Goal: Information Seeking & Learning: Learn about a topic

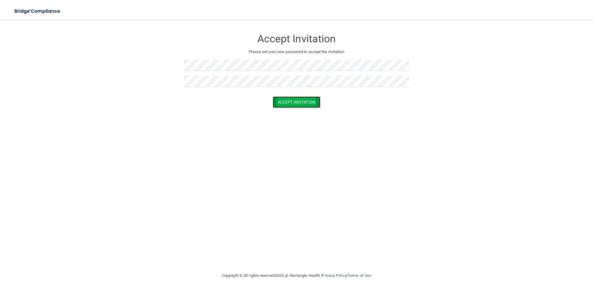
click at [309, 102] on button "Accept Invitation" at bounding box center [297, 101] width 48 height 11
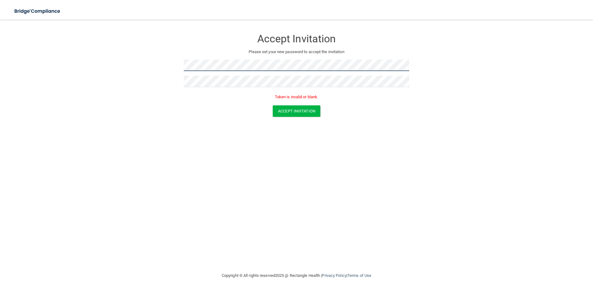
click at [126, 65] on form "Accept Invitation Please set your new password to accept the invitation Token i…" at bounding box center [296, 75] width 569 height 98
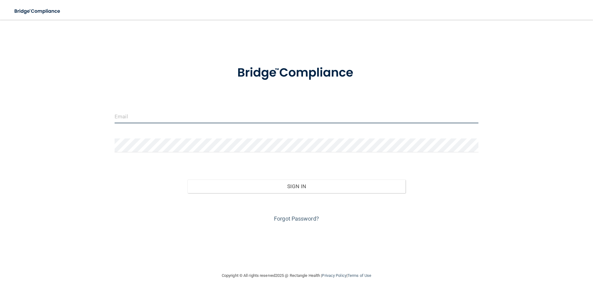
click at [173, 116] on input "email" at bounding box center [297, 116] width 364 height 14
drag, startPoint x: 193, startPoint y: 120, endPoint x: 100, endPoint y: 118, distance: 92.4
click at [100, 118] on div "graceelizabeth.312@gmail.com Invalid email/password. You don't have permission …" at bounding box center [296, 146] width 569 height 240
type input "[EMAIL_ADDRESS][DOMAIN_NAME]"
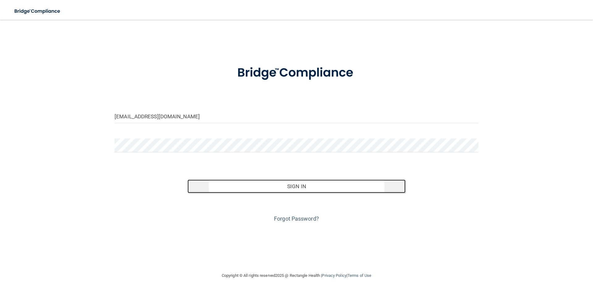
click at [301, 186] on button "Sign In" at bounding box center [297, 187] width 219 height 14
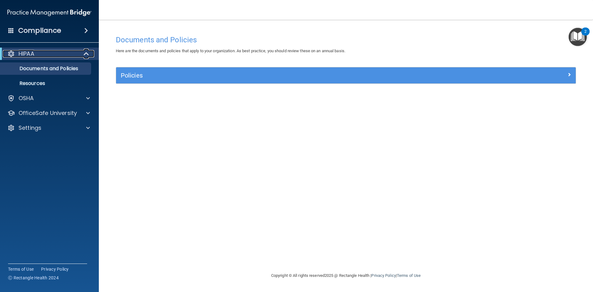
click at [39, 53] on div "HIPAA" at bounding box center [41, 53] width 76 height 7
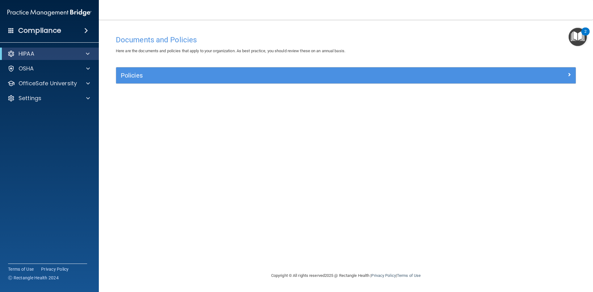
click at [35, 49] on div "HIPAA" at bounding box center [49, 54] width 99 height 12
click at [32, 52] on p "HIPAA" at bounding box center [27, 53] width 16 height 7
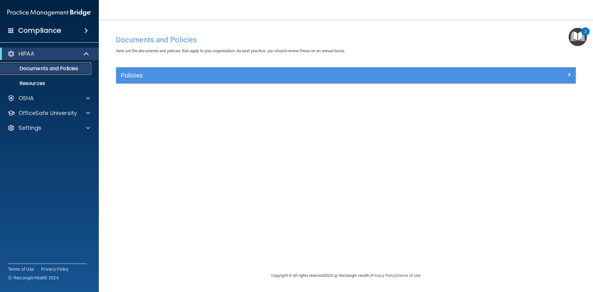
click at [38, 68] on p "Documents and Policies" at bounding box center [46, 69] width 84 height 6
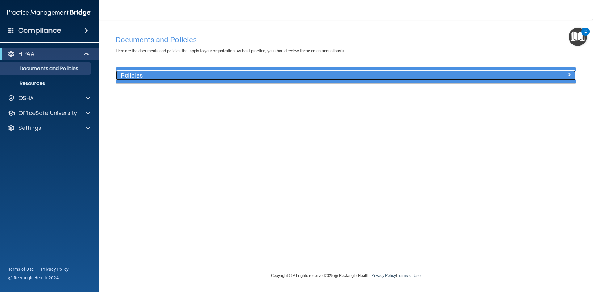
click at [133, 77] on h5 "Policies" at bounding box center [289, 75] width 336 height 7
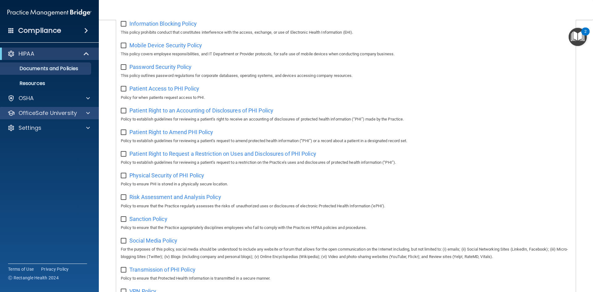
scroll to position [247, 0]
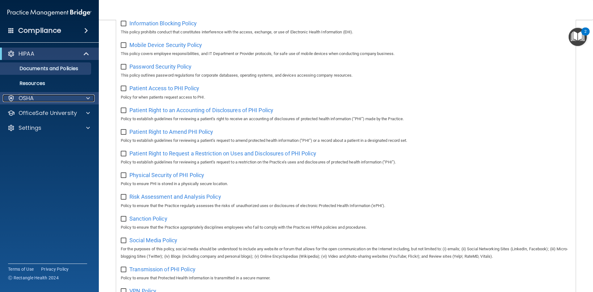
click at [40, 99] on div "OSHA" at bounding box center [41, 98] width 77 height 7
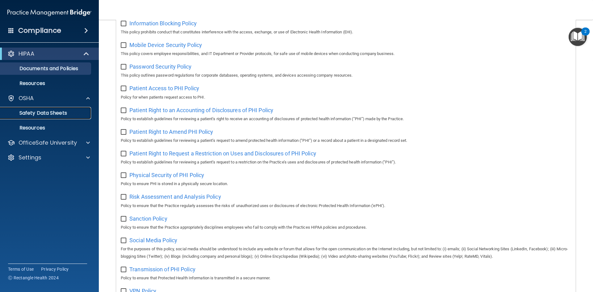
click at [45, 113] on p "Safety Data Sheets" at bounding box center [46, 113] width 84 height 6
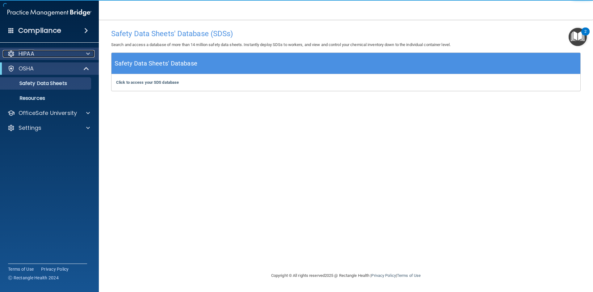
click at [32, 54] on p "HIPAA" at bounding box center [27, 53] width 16 height 7
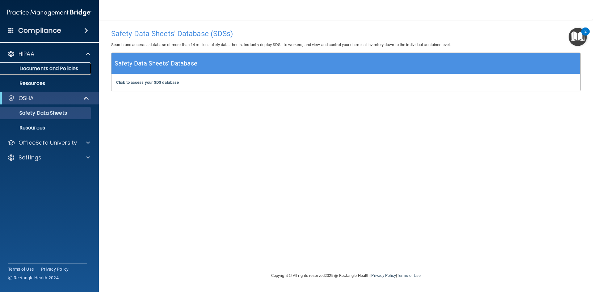
click at [42, 66] on p "Documents and Policies" at bounding box center [46, 69] width 84 height 6
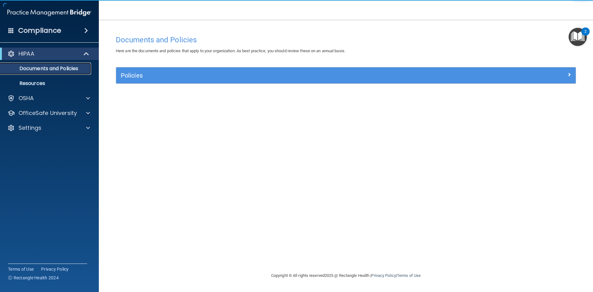
click at [62, 68] on p "Documents and Policies" at bounding box center [46, 69] width 84 height 6
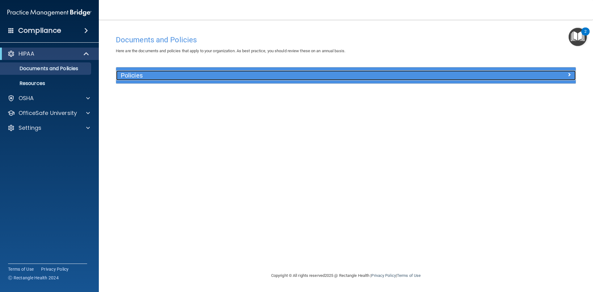
click at [202, 77] on h5 "Policies" at bounding box center [289, 75] width 336 height 7
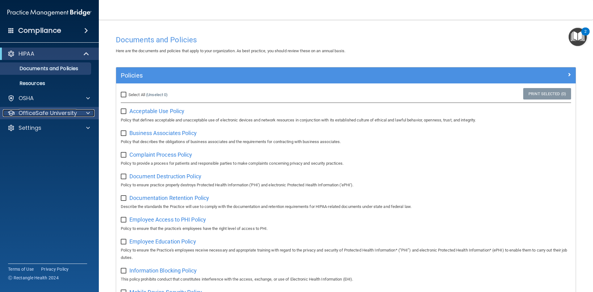
click at [62, 113] on p "OfficeSafe University" at bounding box center [48, 112] width 58 height 7
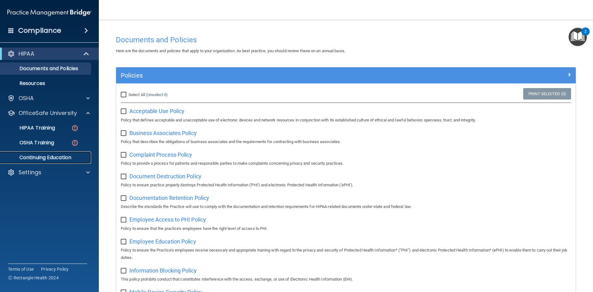
click at [51, 153] on link "Continuing Education" at bounding box center [42, 157] width 97 height 12
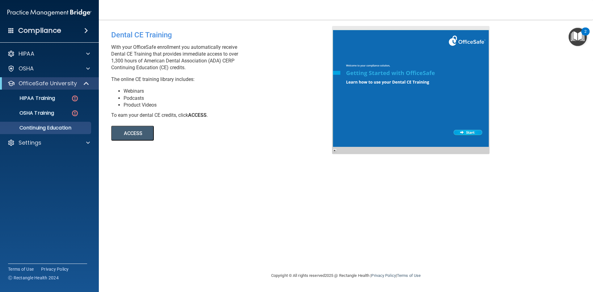
click at [131, 132] on button "ACCESS" at bounding box center [132, 133] width 43 height 15
click at [246, 134] on link "ACCESS" at bounding box center [195, 133] width 169 height 5
click at [56, 100] on div "HIPAA Training" at bounding box center [46, 98] width 84 height 6
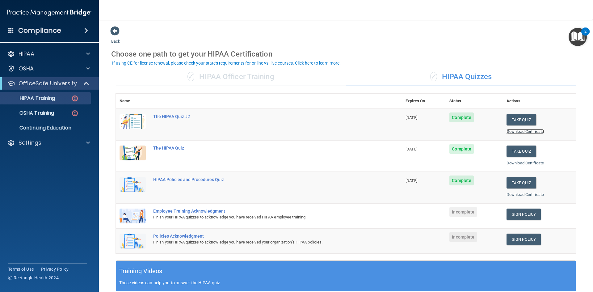
click at [522, 130] on link "Download Certificate" at bounding box center [525, 131] width 37 height 5
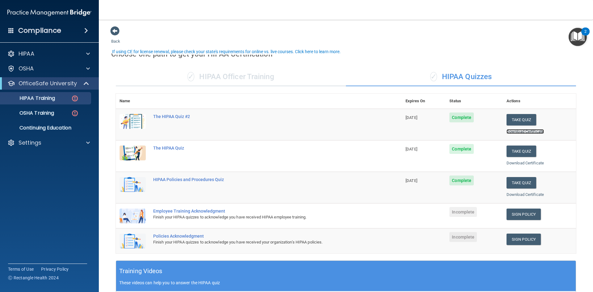
scroll to position [31, 0]
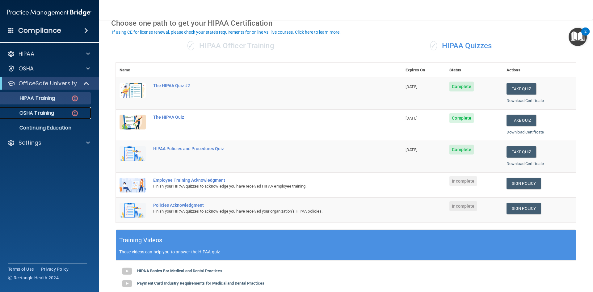
click at [29, 114] on p "OSHA Training" at bounding box center [29, 113] width 50 height 6
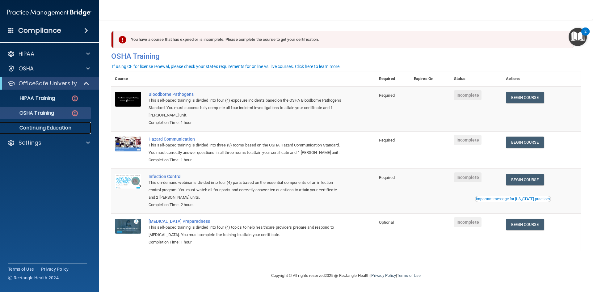
click at [41, 131] on p "Continuing Education" at bounding box center [46, 128] width 84 height 6
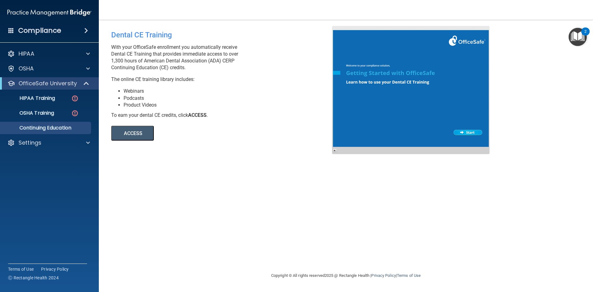
click at [40, 34] on h4 "Compliance" at bounding box center [39, 30] width 43 height 9
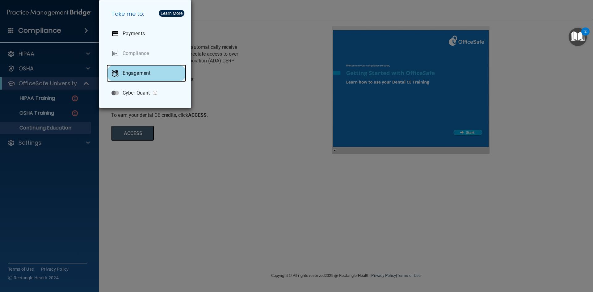
click at [141, 78] on div "Engagement" at bounding box center [147, 73] width 80 height 17
click at [264, 124] on div "Take me to: Payments Compliance Engagement Cyber Quant" at bounding box center [296, 146] width 593 height 292
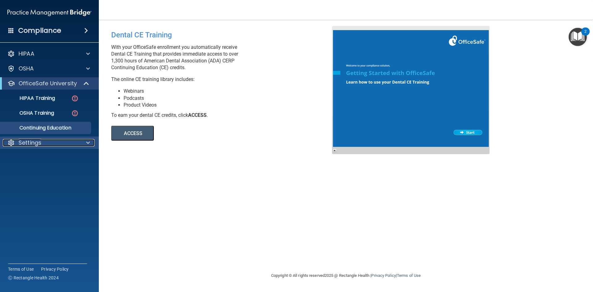
click at [52, 139] on div "Settings" at bounding box center [41, 142] width 77 height 7
click at [37, 161] on link "My Account" at bounding box center [42, 157] width 97 height 12
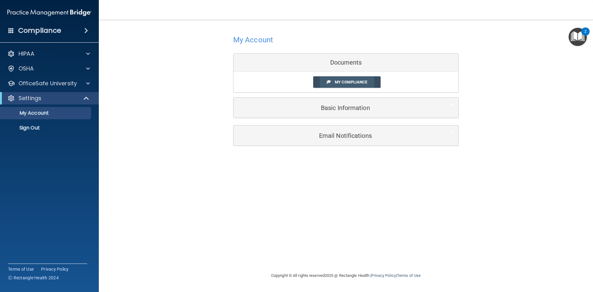
click at [354, 81] on span "My Compliance" at bounding box center [351, 82] width 32 height 5
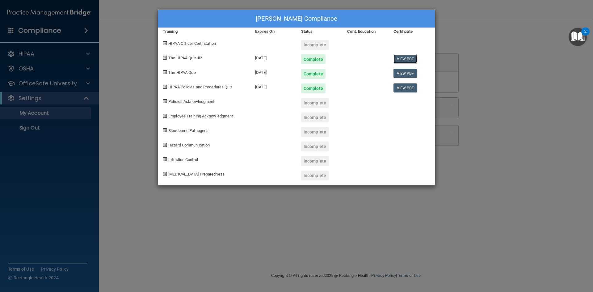
click at [402, 61] on link "View PDF" at bounding box center [406, 58] width 24 height 9
click at [406, 87] on link "View PDF" at bounding box center [406, 87] width 24 height 9
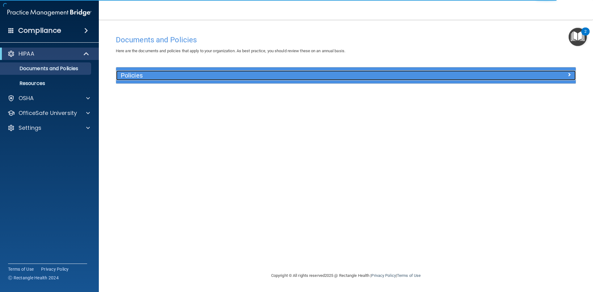
click at [150, 80] on div "Policies" at bounding box center [288, 75] width 345 height 10
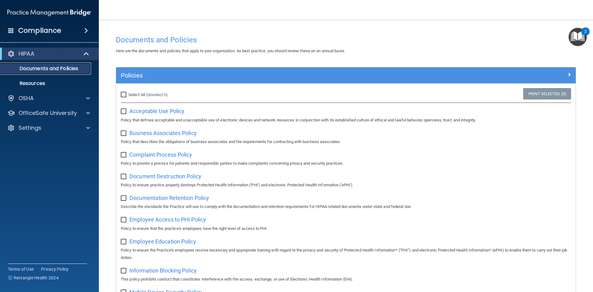
click at [38, 72] on p "Documents and Policies" at bounding box center [46, 69] width 84 height 6
click at [40, 77] on link "Resources" at bounding box center [42, 83] width 97 height 12
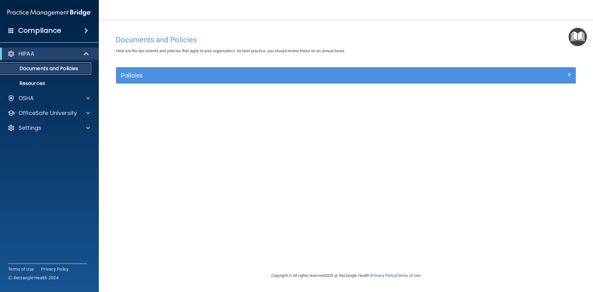
click at [40, 67] on p "Documents and Policies" at bounding box center [46, 69] width 84 height 6
click at [35, 132] on div "Settings" at bounding box center [49, 128] width 99 height 12
click at [37, 128] on p "Settings" at bounding box center [30, 127] width 23 height 7
click at [41, 140] on p "My Account" at bounding box center [46, 143] width 84 height 6
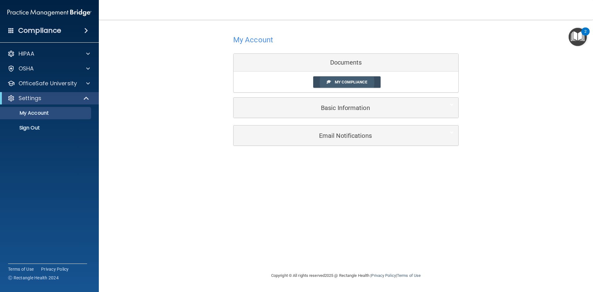
click at [343, 79] on link "My Compliance" at bounding box center [347, 81] width 68 height 11
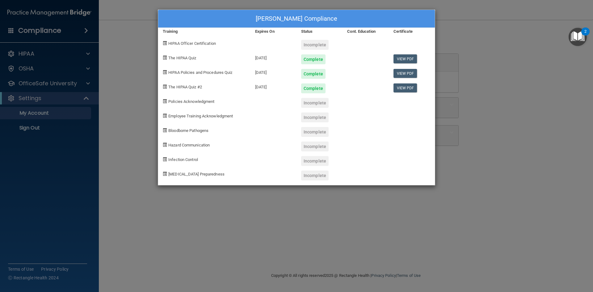
click at [27, 57] on div "Grace Oliver's Compliance Training Expires On Status Cont. Education Certificat…" at bounding box center [296, 146] width 593 height 292
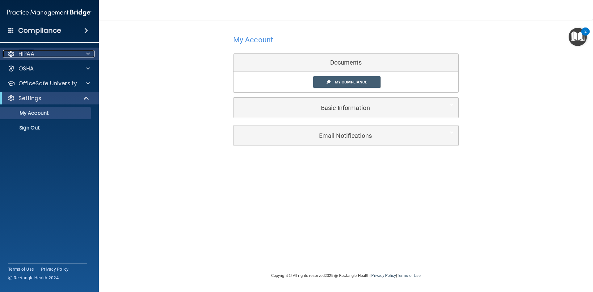
click at [31, 54] on p "HIPAA" at bounding box center [27, 53] width 16 height 7
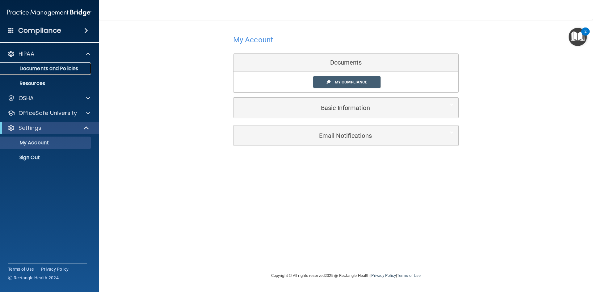
click at [44, 67] on p "Documents and Policies" at bounding box center [46, 69] width 84 height 6
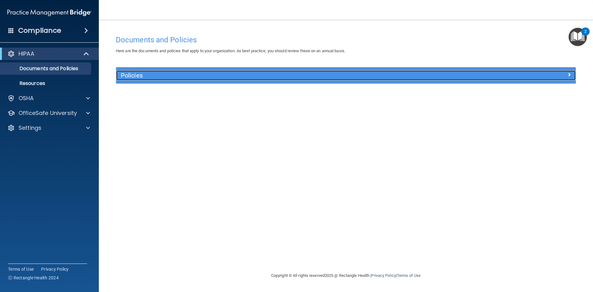
click at [149, 75] on h5 "Policies" at bounding box center [289, 75] width 336 height 7
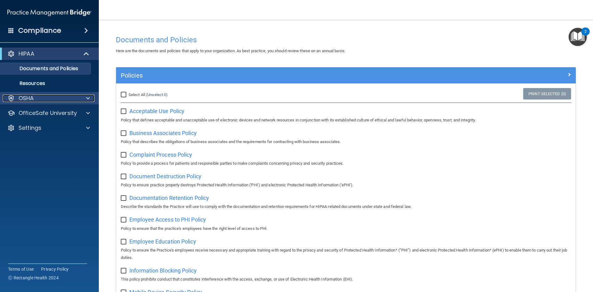
click at [40, 98] on div "OSHA" at bounding box center [41, 98] width 77 height 7
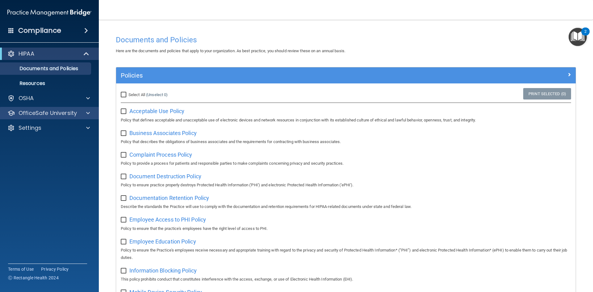
click at [47, 108] on div "OfficeSafe University" at bounding box center [49, 113] width 99 height 12
click at [44, 114] on p "OfficeSafe University" at bounding box center [48, 112] width 58 height 7
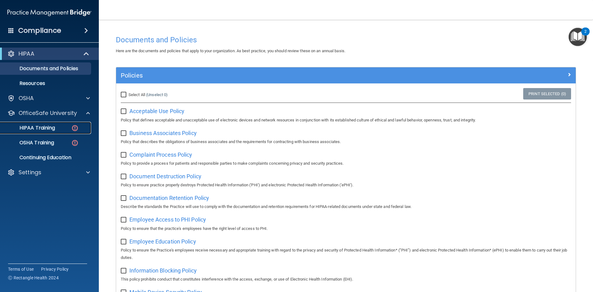
click at [44, 130] on p "HIPAA Training" at bounding box center [29, 128] width 51 height 6
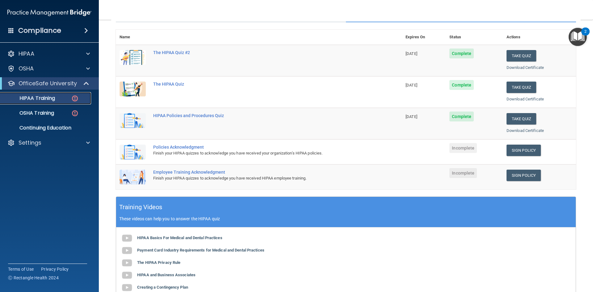
scroll to position [93, 0]
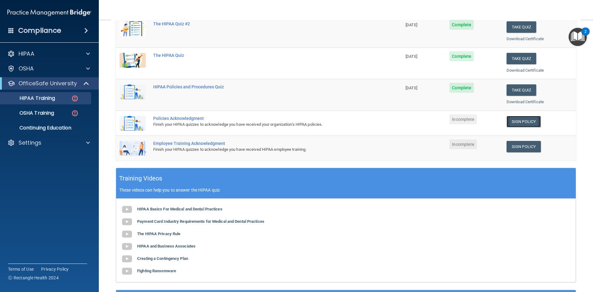
click at [516, 122] on link "Sign Policy" at bounding box center [524, 121] width 34 height 11
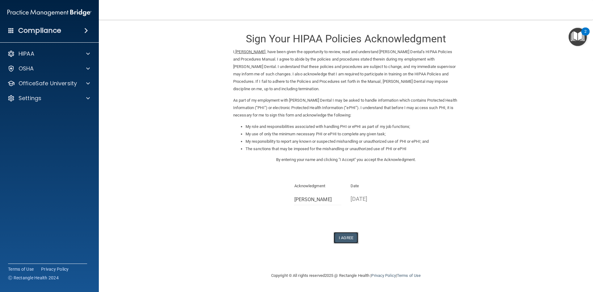
click at [342, 239] on button "I Agree" at bounding box center [346, 237] width 25 height 11
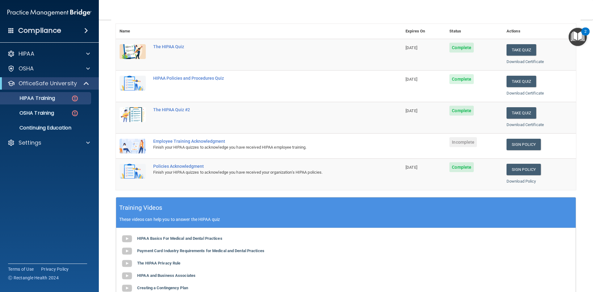
scroll to position [93, 0]
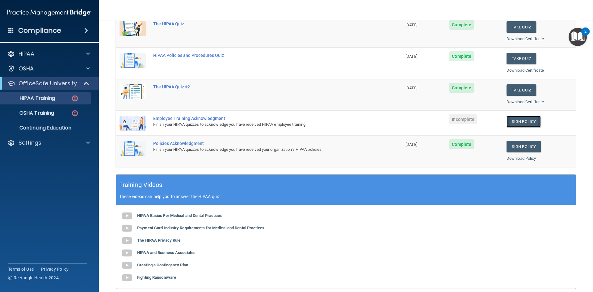
click at [514, 121] on link "Sign Policy" at bounding box center [524, 121] width 34 height 11
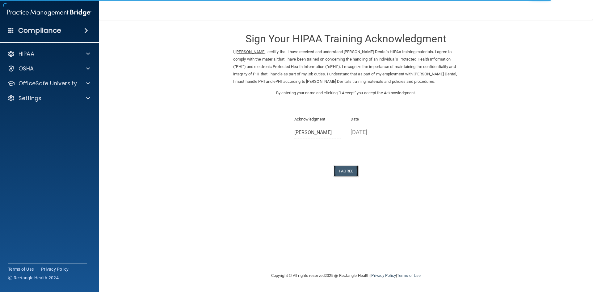
click at [346, 168] on button "I Agree" at bounding box center [346, 170] width 25 height 11
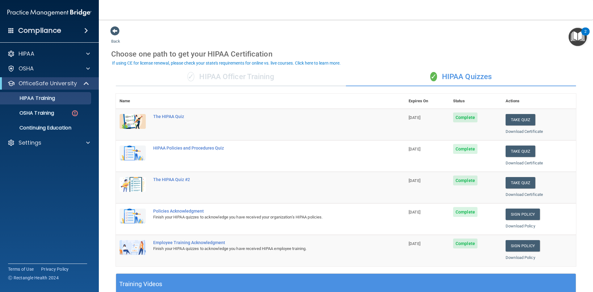
click at [240, 79] on div "✓ HIPAA Officer Training" at bounding box center [231, 77] width 230 height 19
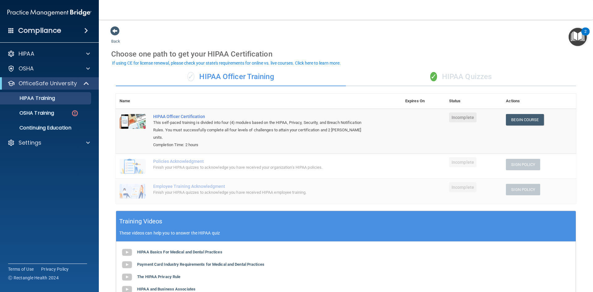
click at [465, 77] on div "✓ HIPAA Quizzes" at bounding box center [461, 77] width 230 height 19
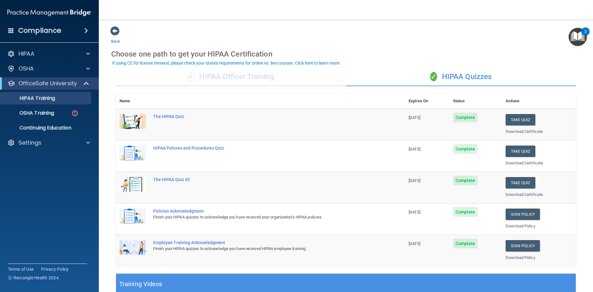
click at [248, 79] on div "✓ HIPAA Officer Training" at bounding box center [231, 77] width 230 height 19
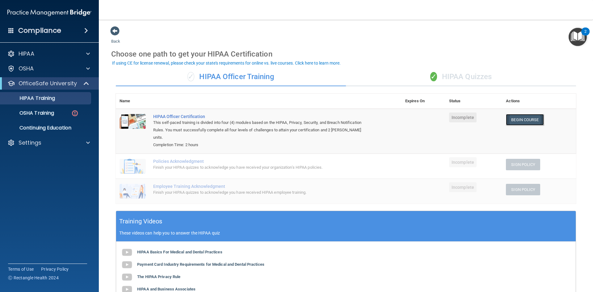
click at [512, 120] on link "Begin Course" at bounding box center [525, 119] width 38 height 11
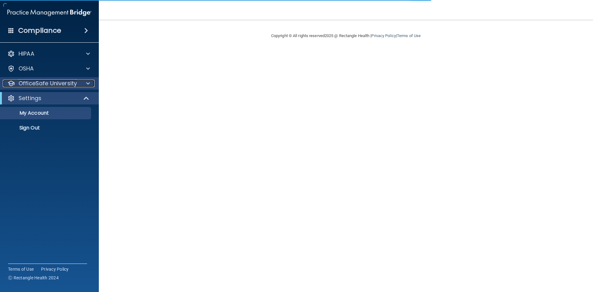
click at [40, 83] on p "OfficeSafe University" at bounding box center [48, 83] width 58 height 7
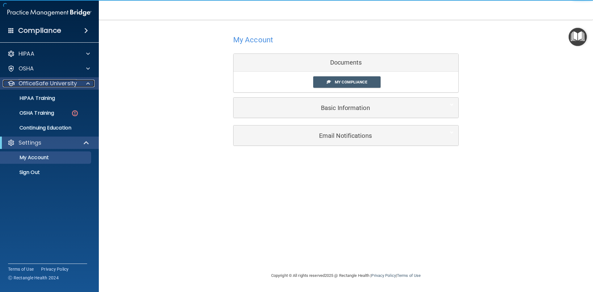
click at [35, 85] on p "OfficeSafe University" at bounding box center [48, 83] width 58 height 7
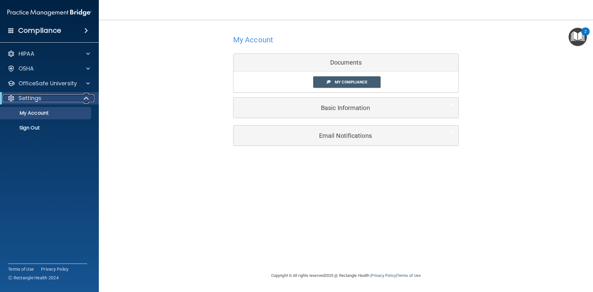
click at [39, 97] on p "Settings" at bounding box center [30, 98] width 23 height 7
click at [42, 110] on p "My Account" at bounding box center [46, 113] width 84 height 6
click at [366, 83] on span "My Compliance" at bounding box center [351, 82] width 32 height 5
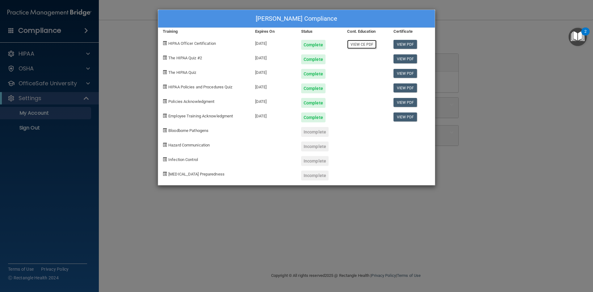
click at [361, 46] on link "View CE PDF" at bounding box center [361, 44] width 29 height 9
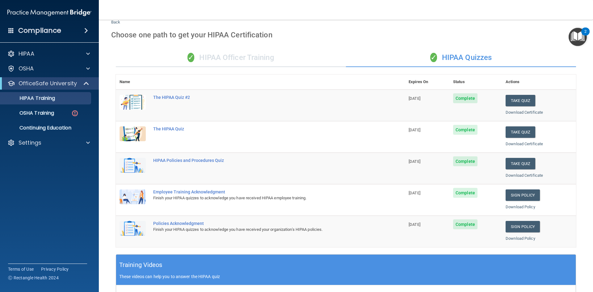
scroll to position [19, 0]
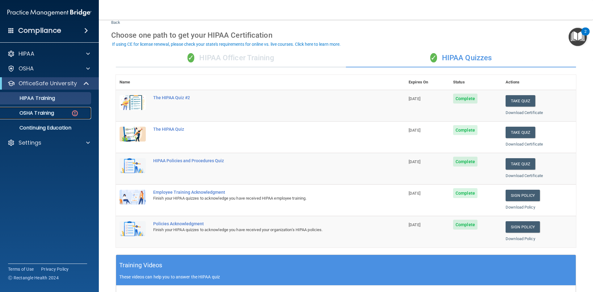
click at [55, 112] on div "OSHA Training" at bounding box center [46, 113] width 84 height 6
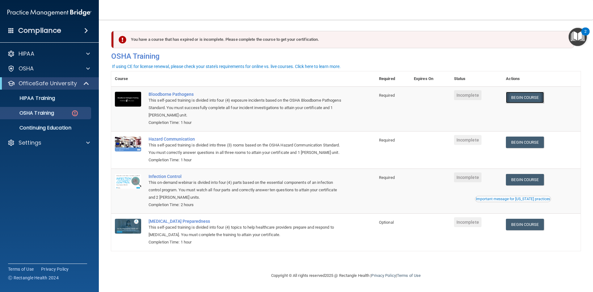
click at [531, 101] on link "Begin Course" at bounding box center [525, 97] width 38 height 11
click at [524, 98] on link "Begin Course" at bounding box center [525, 97] width 38 height 11
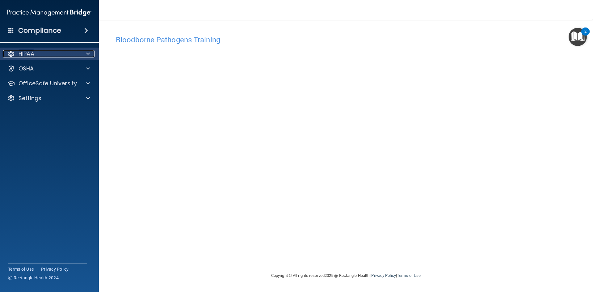
drag, startPoint x: 60, startPoint y: 55, endPoint x: 59, endPoint y: 51, distance: 3.7
click at [60, 55] on div "HIPAA" at bounding box center [41, 53] width 77 height 7
click at [58, 53] on div "HIPAA" at bounding box center [41, 53] width 77 height 7
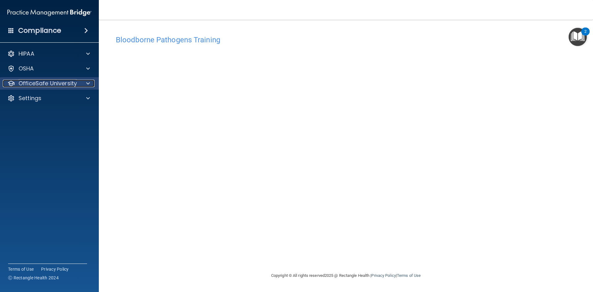
click at [58, 83] on p "OfficeSafe University" at bounding box center [48, 83] width 58 height 7
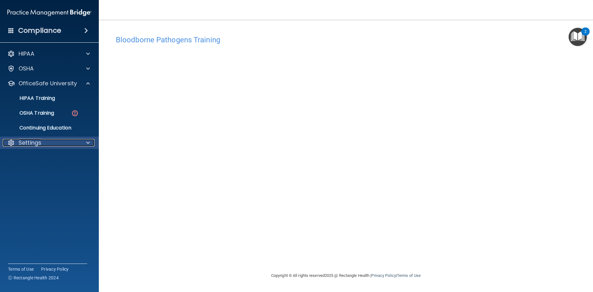
click at [42, 139] on div "Settings" at bounding box center [41, 142] width 77 height 7
click at [42, 158] on p "My Account" at bounding box center [46, 158] width 84 height 6
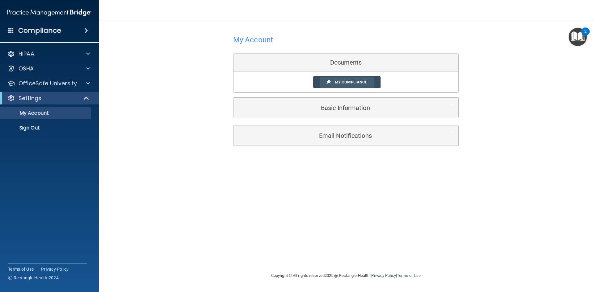
click at [335, 83] on span "My Compliance" at bounding box center [351, 82] width 32 height 5
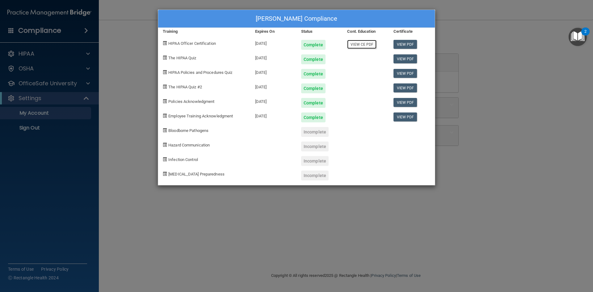
click at [357, 44] on link "View CE PDF" at bounding box center [361, 44] width 29 height 9
drag, startPoint x: 139, startPoint y: 70, endPoint x: 124, endPoint y: 74, distance: 15.6
click at [139, 70] on div "Grace Oliver's Compliance Training Expires On Status Cont. Education Certificat…" at bounding box center [296, 146] width 593 height 292
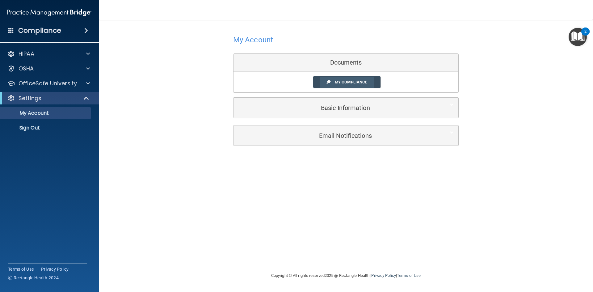
click at [343, 83] on span "My Compliance" at bounding box center [351, 82] width 32 height 5
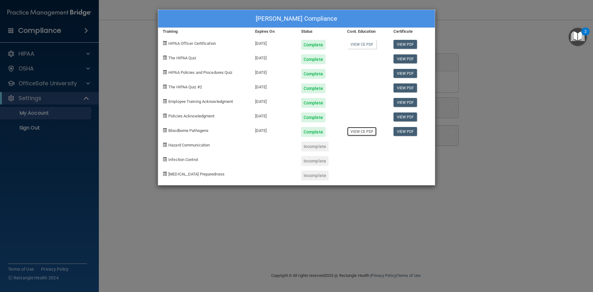
click at [360, 129] on link "View CE PDF" at bounding box center [361, 131] width 29 height 9
click at [125, 80] on div "Grace Oliver's Compliance Training Expires On Status Cont. Education Certificat…" at bounding box center [296, 146] width 593 height 292
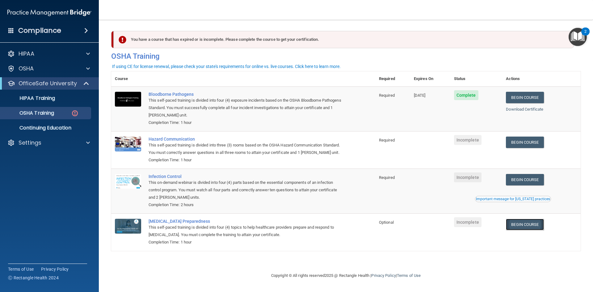
click at [528, 224] on link "Begin Course" at bounding box center [525, 224] width 38 height 11
click at [526, 144] on link "Begin Course" at bounding box center [525, 142] width 38 height 11
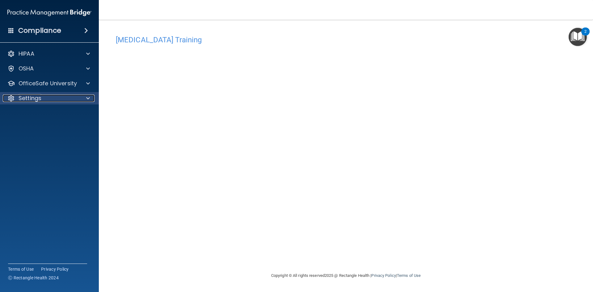
click at [37, 96] on p "Settings" at bounding box center [30, 98] width 23 height 7
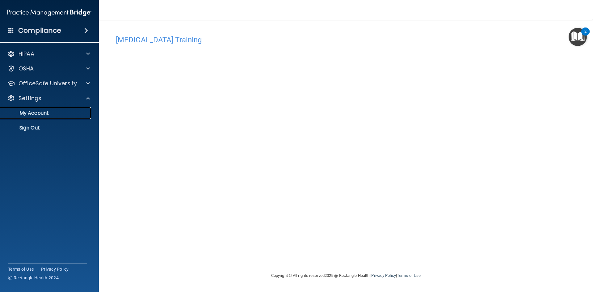
click at [33, 110] on p "My Account" at bounding box center [46, 113] width 84 height 6
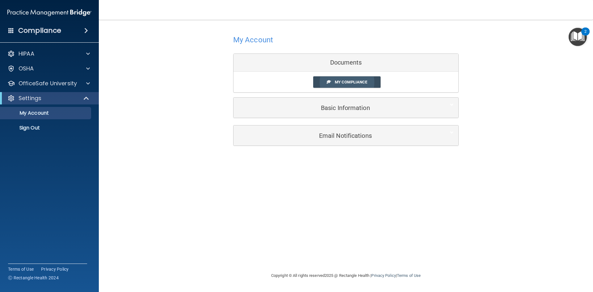
click at [342, 81] on span "My Compliance" at bounding box center [351, 82] width 32 height 5
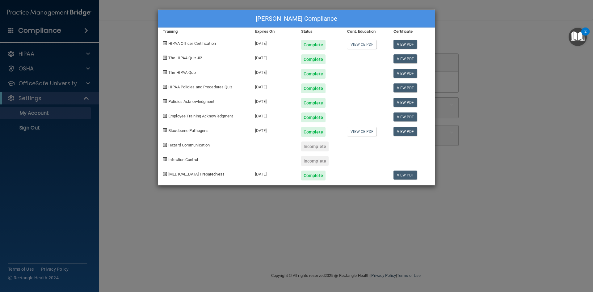
click at [392, 149] on div at bounding box center [412, 144] width 46 height 15
click at [154, 110] on div "Grace Oliver's Compliance Training Expires On Status Cont. Education Certificat…" at bounding box center [296, 146] width 593 height 292
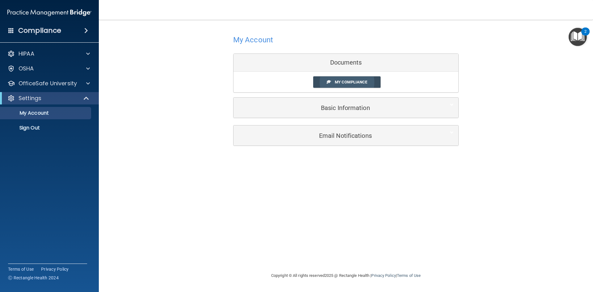
click at [350, 83] on span "My Compliance" at bounding box center [351, 82] width 32 height 5
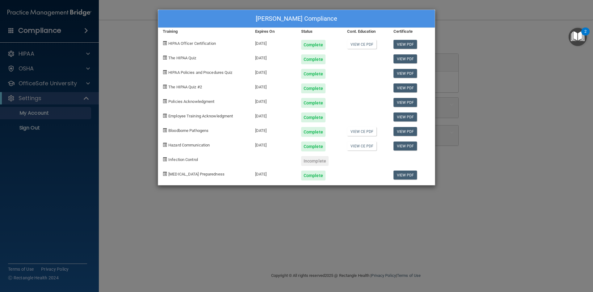
click at [337, 156] on div "Incomplete" at bounding box center [320, 158] width 46 height 15
click at [405, 159] on div at bounding box center [412, 158] width 46 height 15
click at [146, 107] on div "Grace Oliver's Compliance Training Expires On Status Cont. Education Certificat…" at bounding box center [296, 146] width 593 height 292
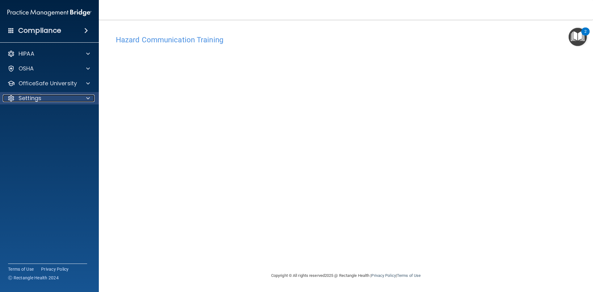
click at [47, 100] on div "Settings" at bounding box center [41, 98] width 77 height 7
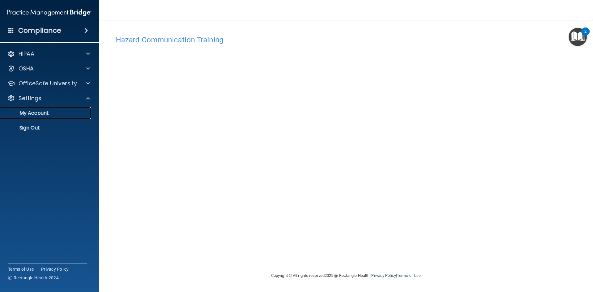
click at [39, 110] on p "My Account" at bounding box center [46, 113] width 84 height 6
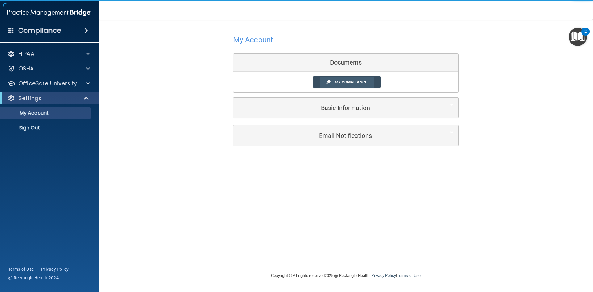
click at [339, 83] on span "My Compliance" at bounding box center [351, 82] width 32 height 5
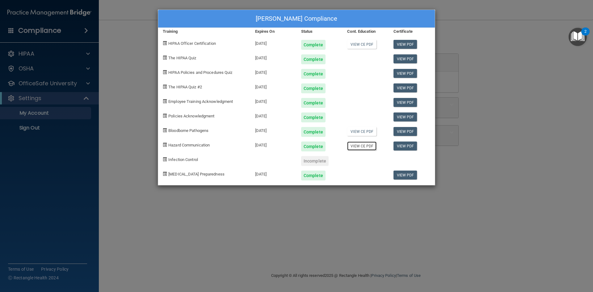
click at [368, 146] on link "View CE PDF" at bounding box center [361, 146] width 29 height 9
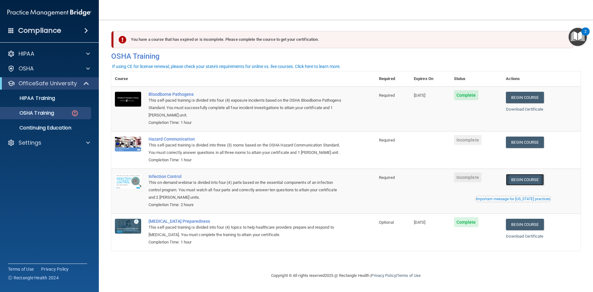
click at [540, 182] on link "Begin Course" at bounding box center [525, 179] width 38 height 11
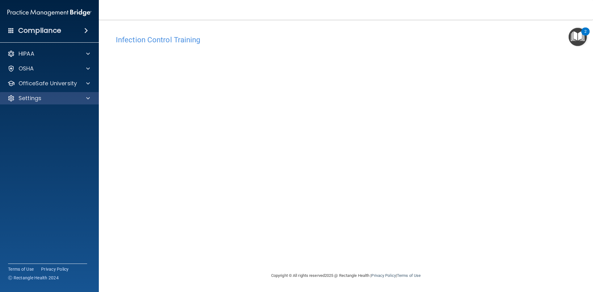
click at [41, 94] on div "Settings" at bounding box center [49, 98] width 99 height 12
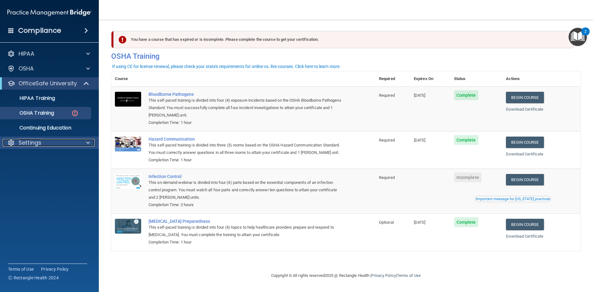
click at [39, 142] on p "Settings" at bounding box center [30, 142] width 23 height 7
click at [41, 161] on link "My Account" at bounding box center [42, 157] width 97 height 12
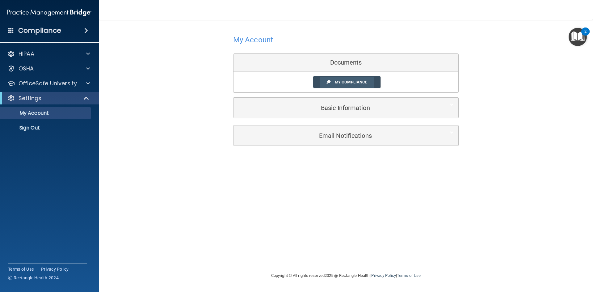
click at [359, 80] on span "My Compliance" at bounding box center [351, 82] width 32 height 5
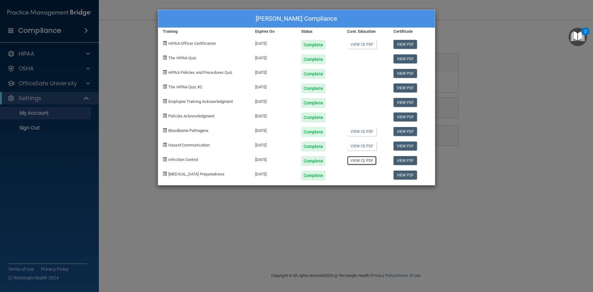
click at [364, 159] on link "View CE PDF" at bounding box center [361, 160] width 29 height 9
click at [139, 86] on div "Grace Oliver's Compliance Training Expires On Status Cont. Education Certificat…" at bounding box center [296, 146] width 593 height 292
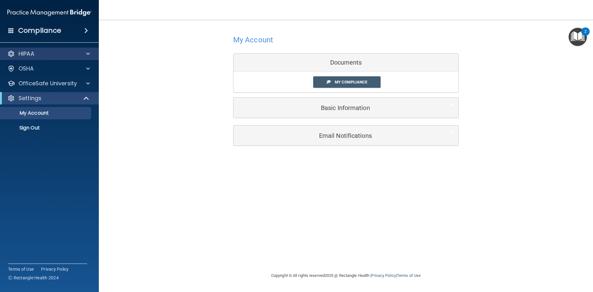
click at [49, 57] on div "HIPAA" at bounding box center [49, 54] width 99 height 12
click at [86, 51] on div at bounding box center [86, 53] width 15 height 7
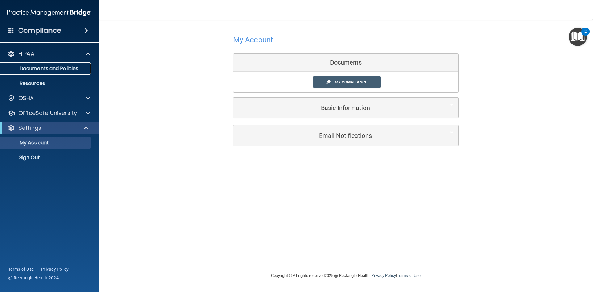
click at [65, 69] on p "Documents and Policies" at bounding box center [46, 69] width 84 height 6
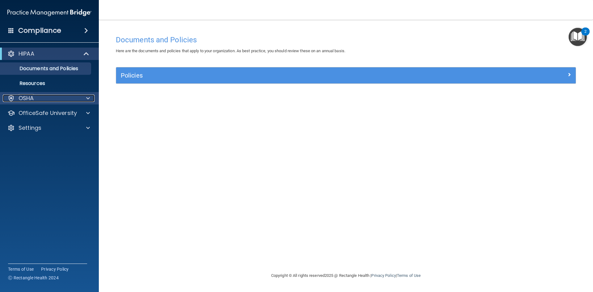
click at [49, 96] on div "OSHA" at bounding box center [41, 98] width 77 height 7
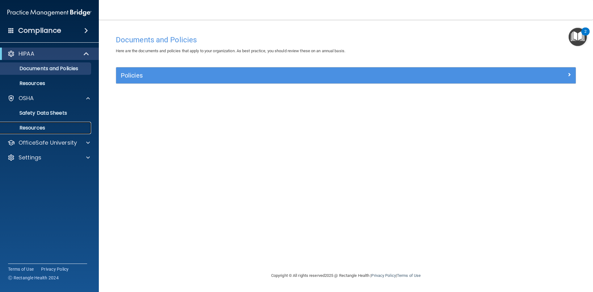
click at [48, 125] on link "Resources" at bounding box center [42, 128] width 97 height 12
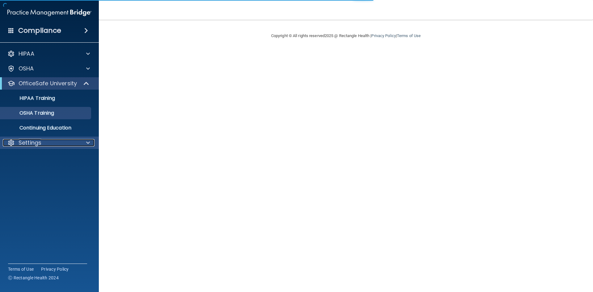
click at [47, 145] on div "Settings" at bounding box center [41, 142] width 77 height 7
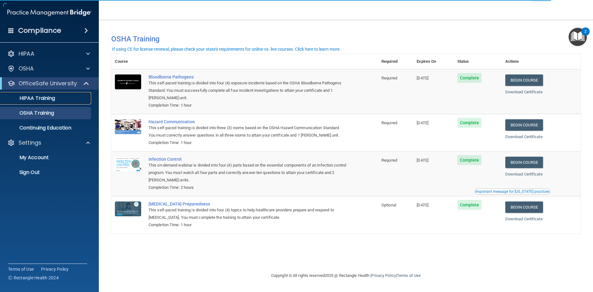
click at [41, 97] on p "HIPAA Training" at bounding box center [29, 98] width 51 height 6
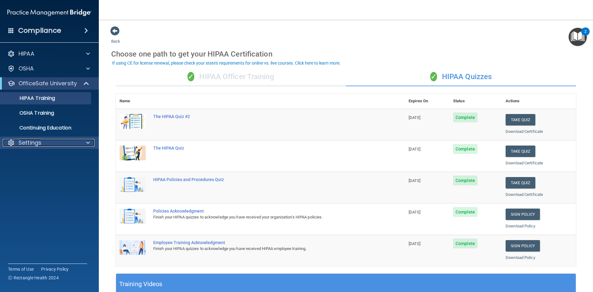
click at [30, 145] on p "Settings" at bounding box center [30, 142] width 23 height 7
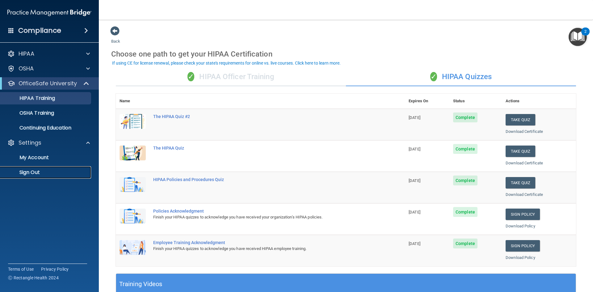
click at [31, 172] on p "Sign Out" at bounding box center [46, 172] width 84 height 6
